Goal: Task Accomplishment & Management: Manage account settings

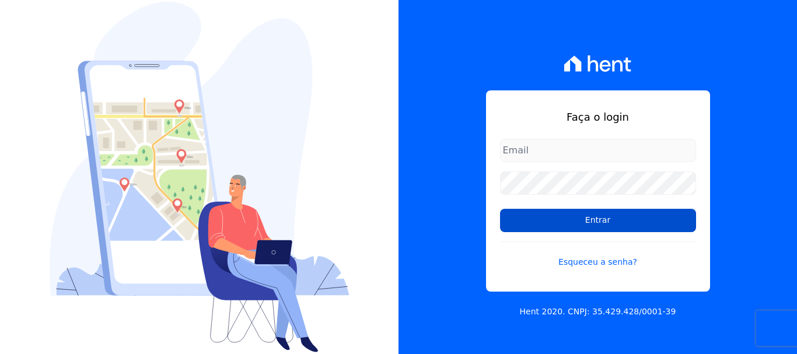
type input "[EMAIL_ADDRESS][DOMAIN_NAME]"
click at [561, 219] on input "Entrar" at bounding box center [598, 220] width 196 height 23
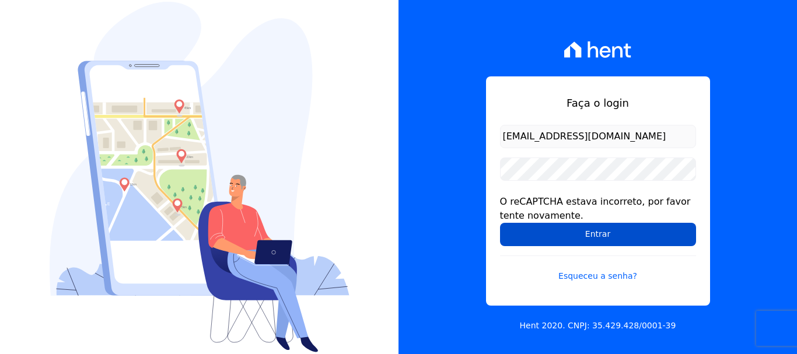
click at [555, 224] on input "Entrar" at bounding box center [598, 234] width 196 height 23
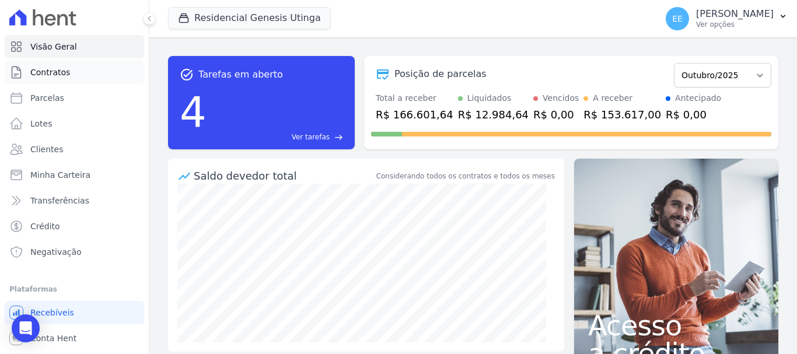
click at [54, 70] on span "Contratos" at bounding box center [50, 73] width 40 height 12
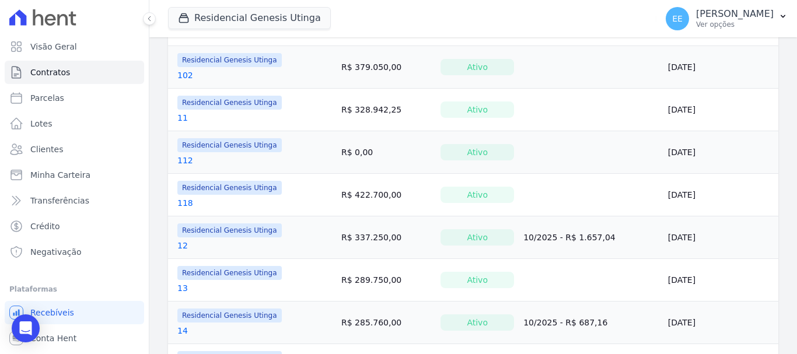
scroll to position [350, 0]
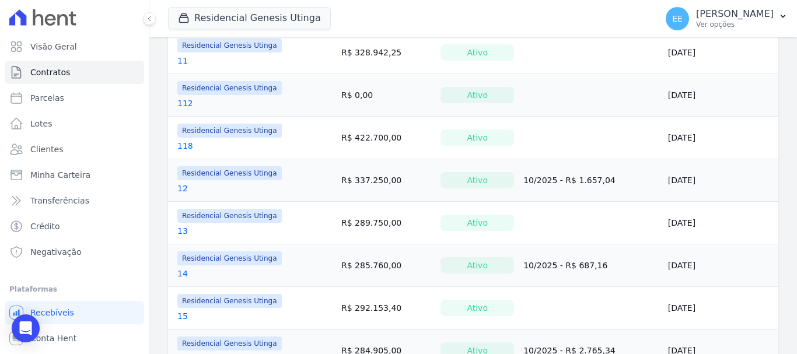
click at [180, 224] on div "Residencial Genesis Utinga 13" at bounding box center [229, 223] width 104 height 28
click at [180, 227] on link "13" at bounding box center [182, 231] width 11 height 12
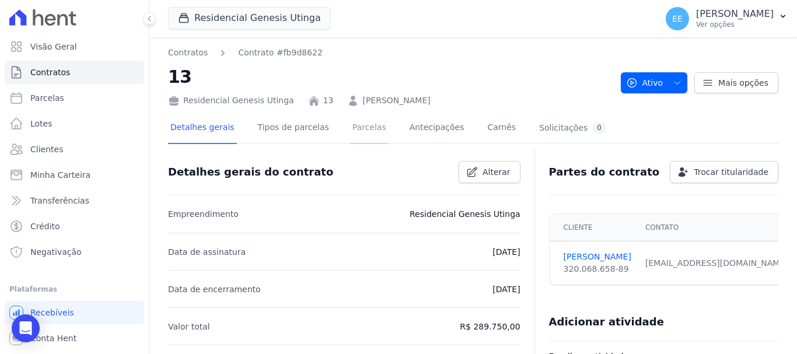
click at [350, 133] on link "Parcelas" at bounding box center [369, 128] width 39 height 31
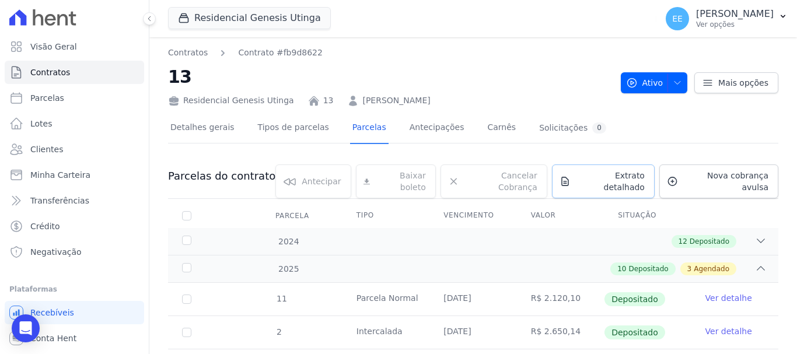
click at [590, 181] on span "Extrato detalhado" at bounding box center [610, 181] width 69 height 23
click at [757, 181] on span "Exportar PDF" at bounding box center [759, 178] width 61 height 12
